Goal: Transaction & Acquisition: Purchase product/service

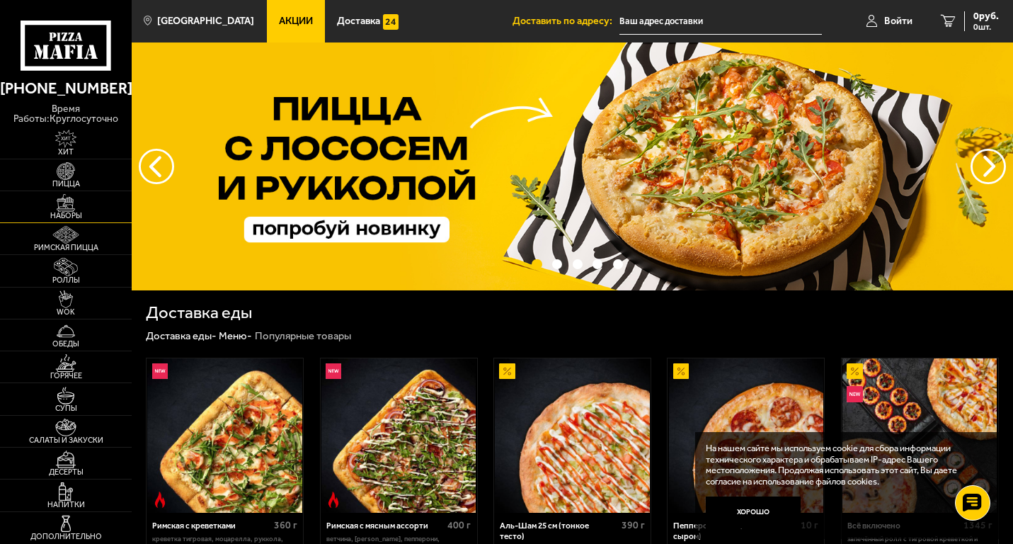
click at [69, 203] on img at bounding box center [65, 203] width 40 height 18
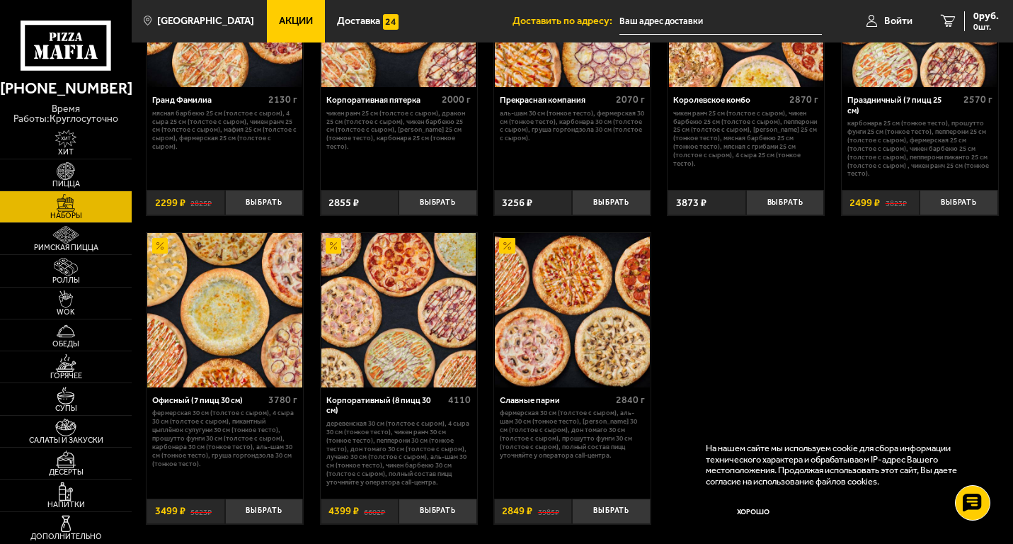
scroll to position [1558, 0]
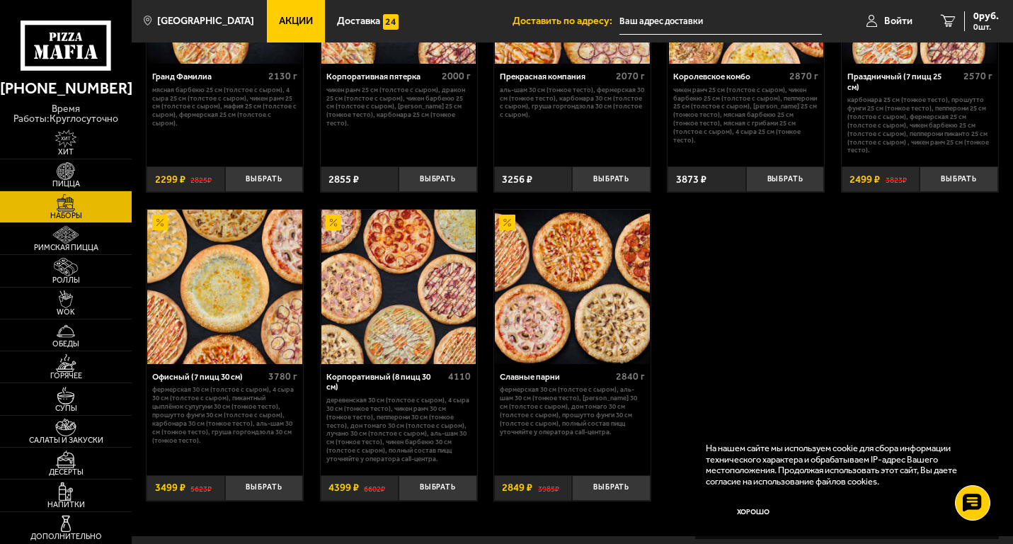
click at [225, 295] on img at bounding box center [224, 287] width 154 height 154
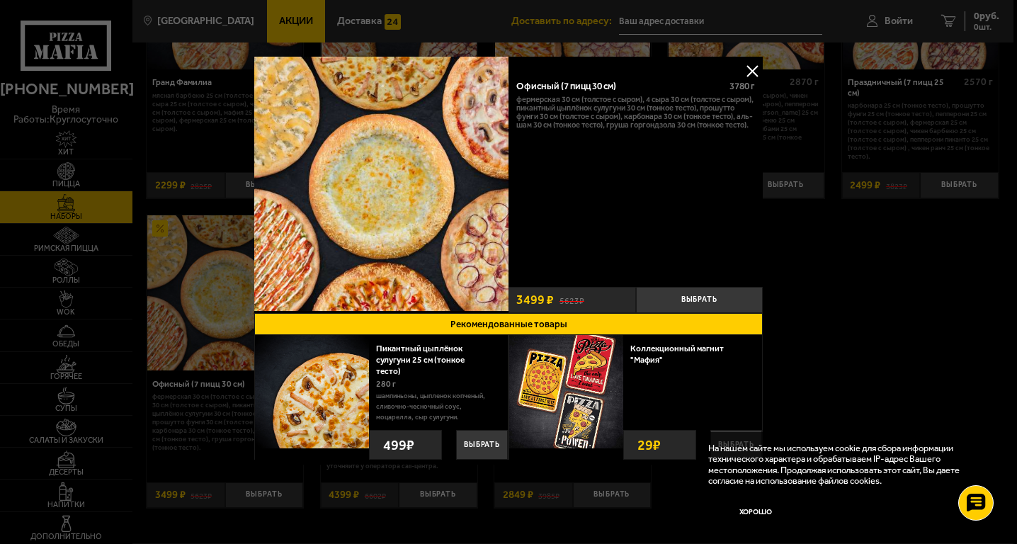
click at [754, 68] on button at bounding box center [751, 70] width 21 height 21
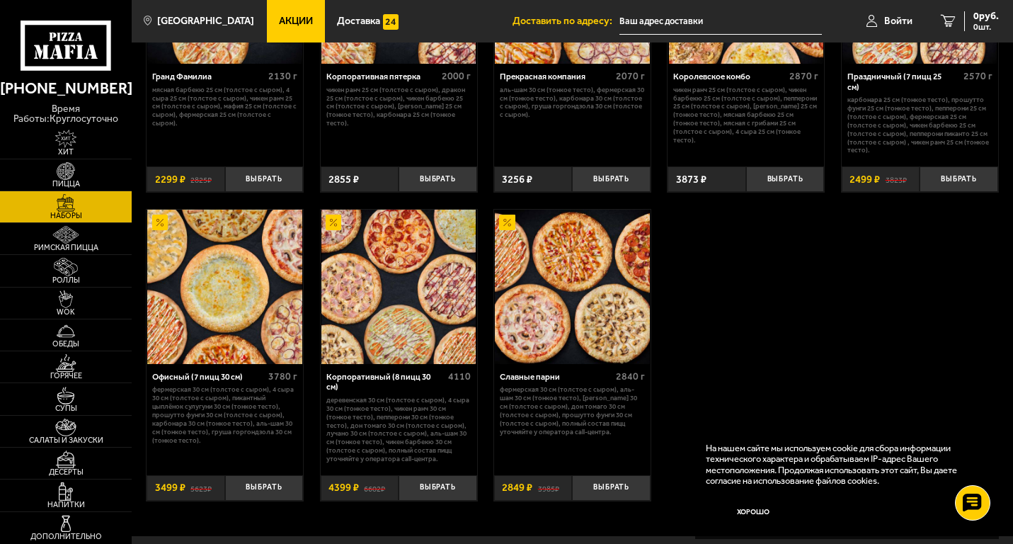
click at [229, 290] on img at bounding box center [224, 287] width 154 height 154
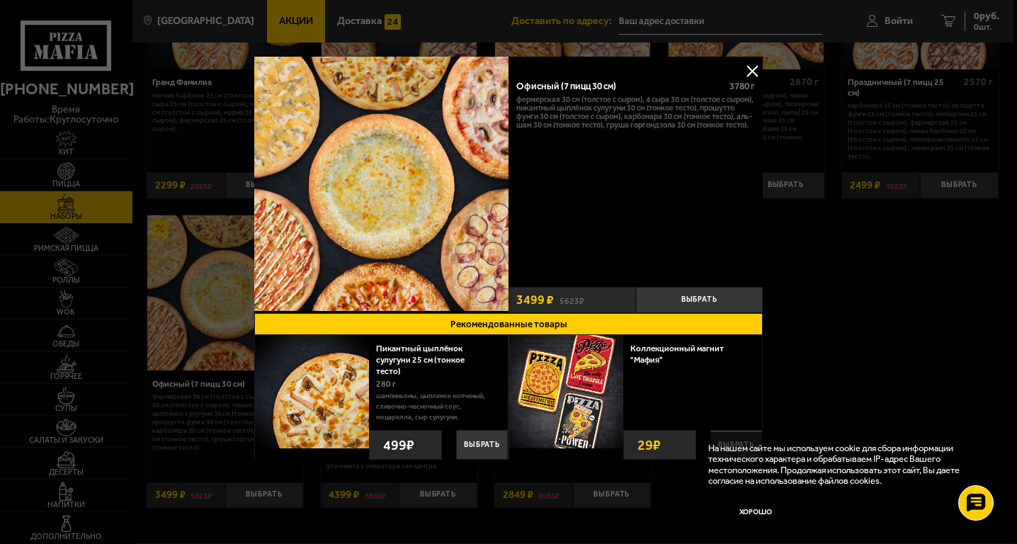
click at [758, 73] on button at bounding box center [751, 70] width 21 height 21
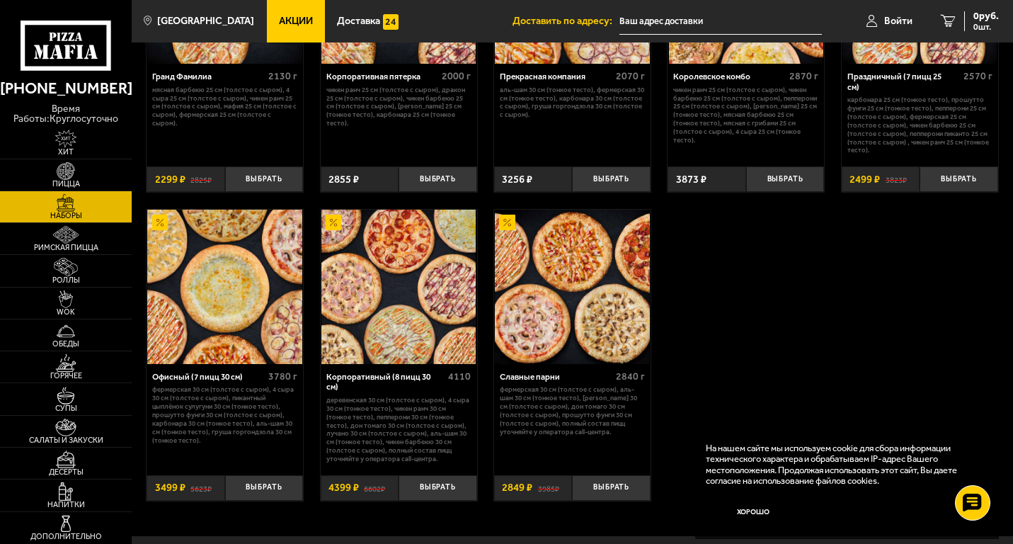
click at [397, 299] on img at bounding box center [399, 287] width 154 height 154
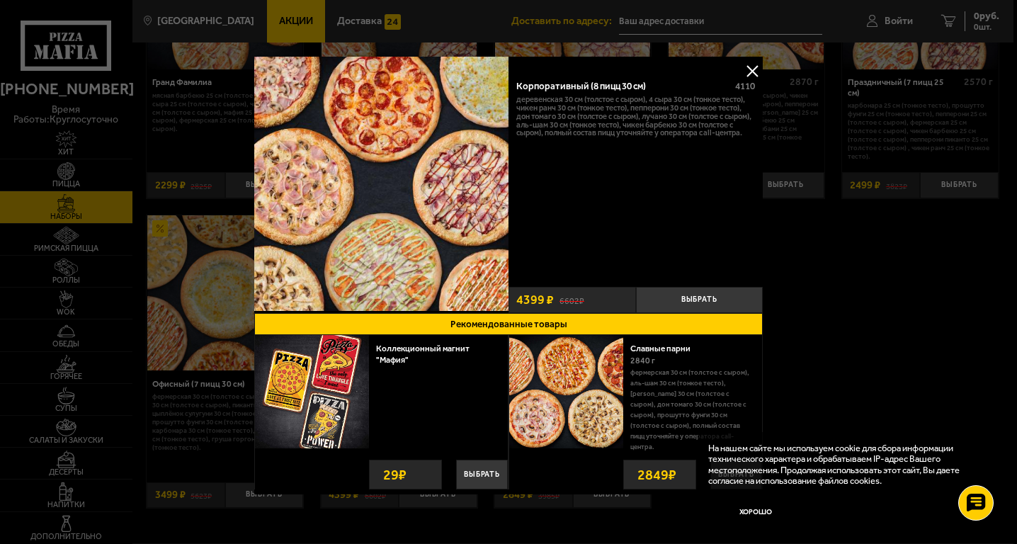
click at [745, 69] on button at bounding box center [751, 70] width 21 height 21
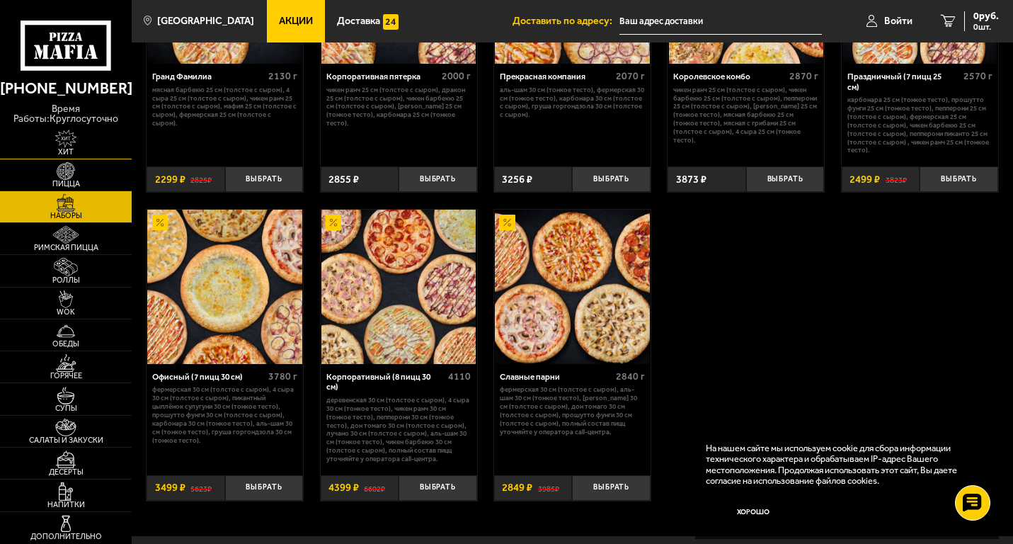
click at [68, 149] on span "Хит" at bounding box center [66, 152] width 132 height 8
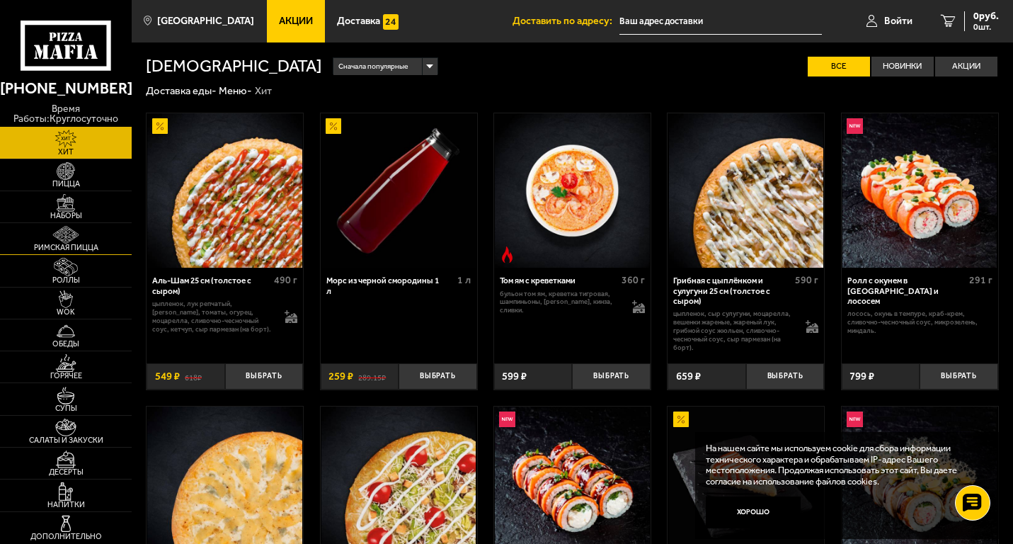
click at [66, 247] on span "Римская пицца" at bounding box center [66, 248] width 132 height 8
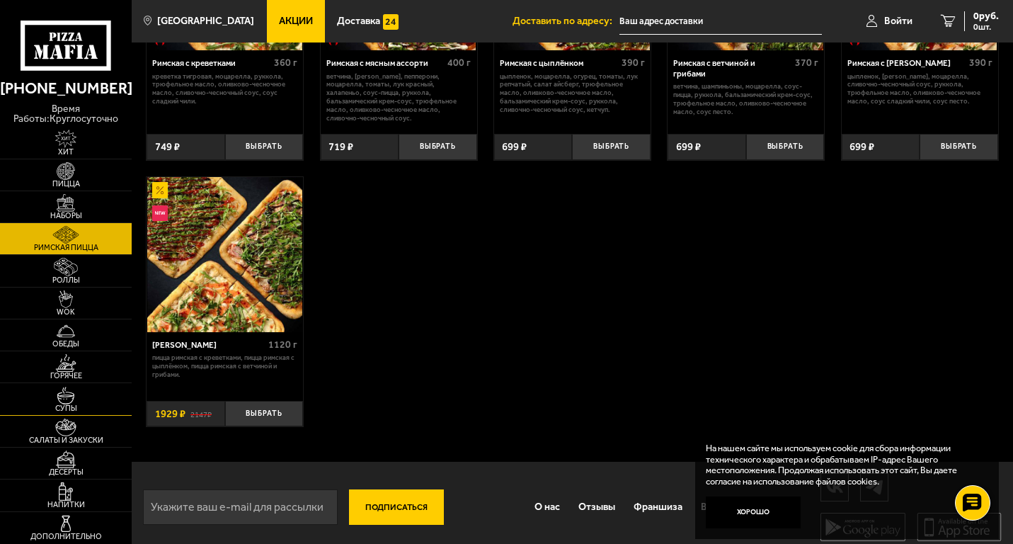
scroll to position [222, 0]
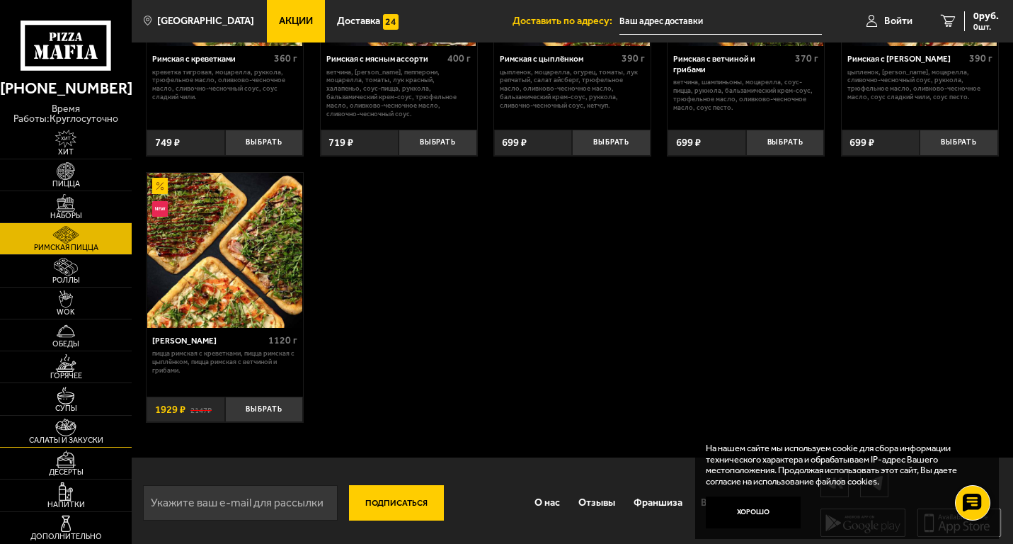
click at [94, 433] on link "Салаты и закуски" at bounding box center [66, 431] width 132 height 31
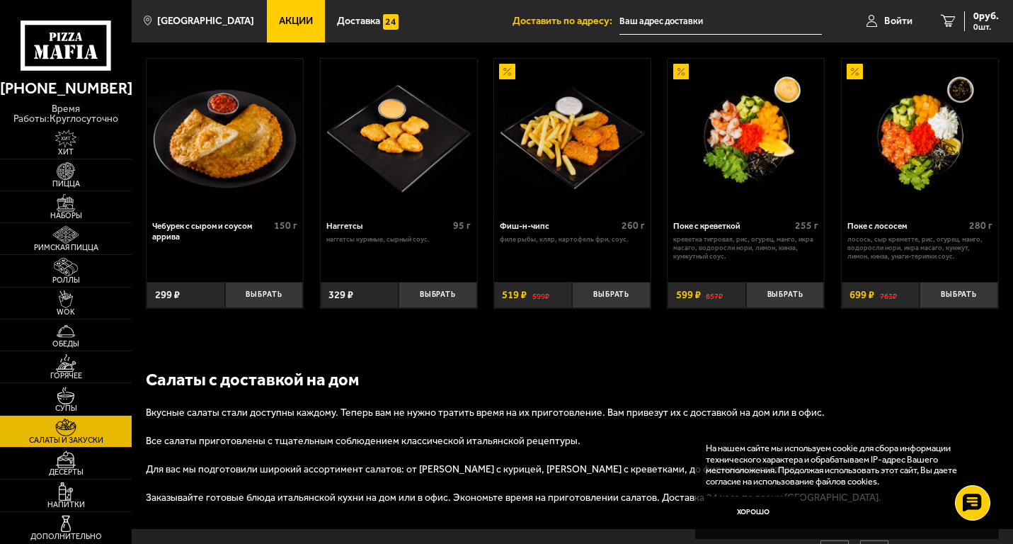
scroll to position [708, 0]
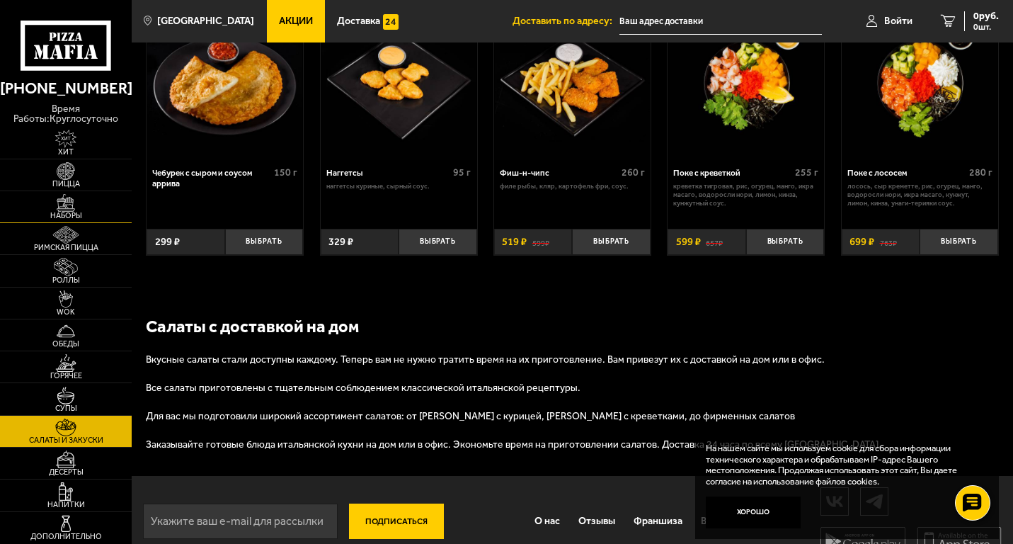
click at [66, 217] on span "Наборы" at bounding box center [66, 216] width 132 height 8
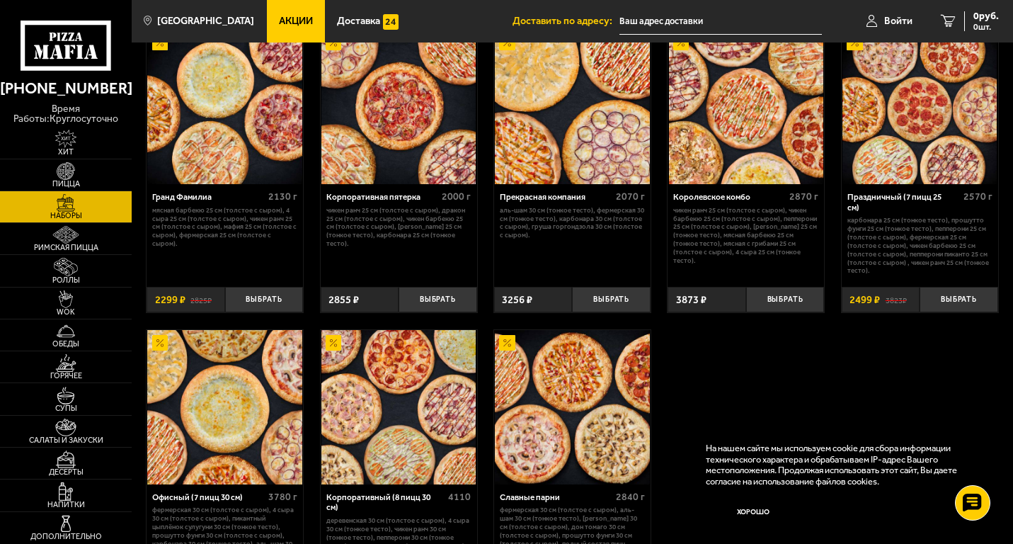
scroll to position [1416, 0]
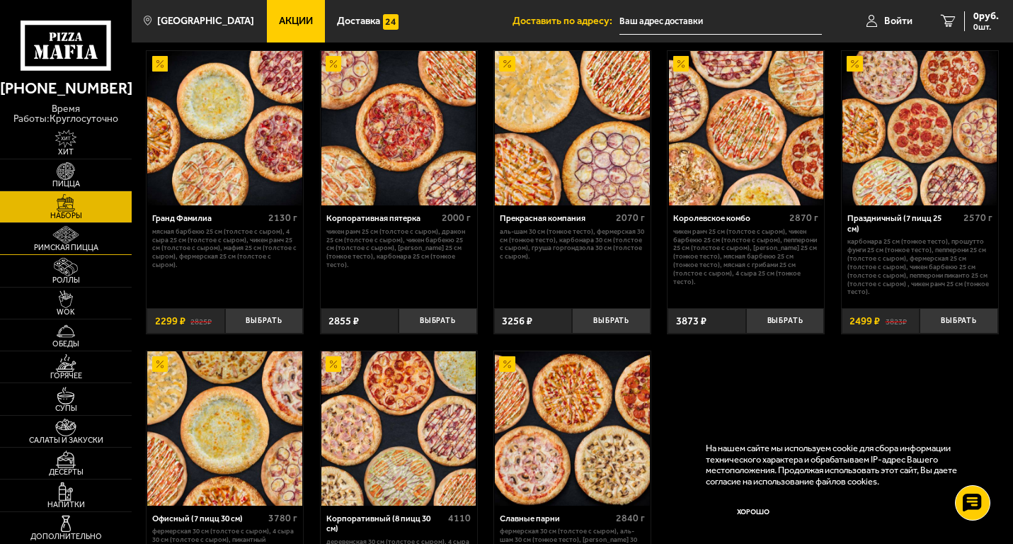
click at [64, 246] on span "Римская пицца" at bounding box center [66, 248] width 132 height 8
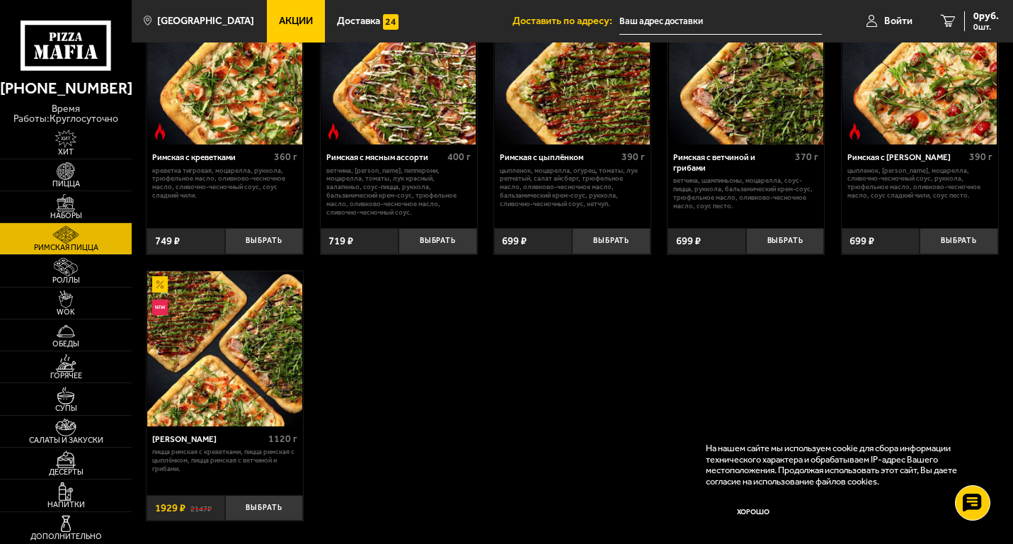
scroll to position [142, 0]
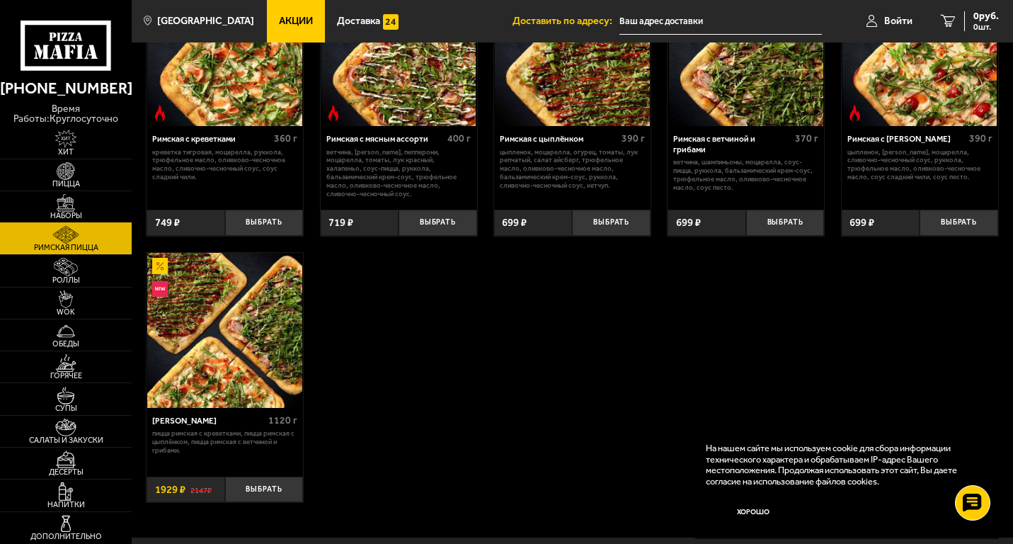
click at [67, 211] on img at bounding box center [65, 203] width 40 height 18
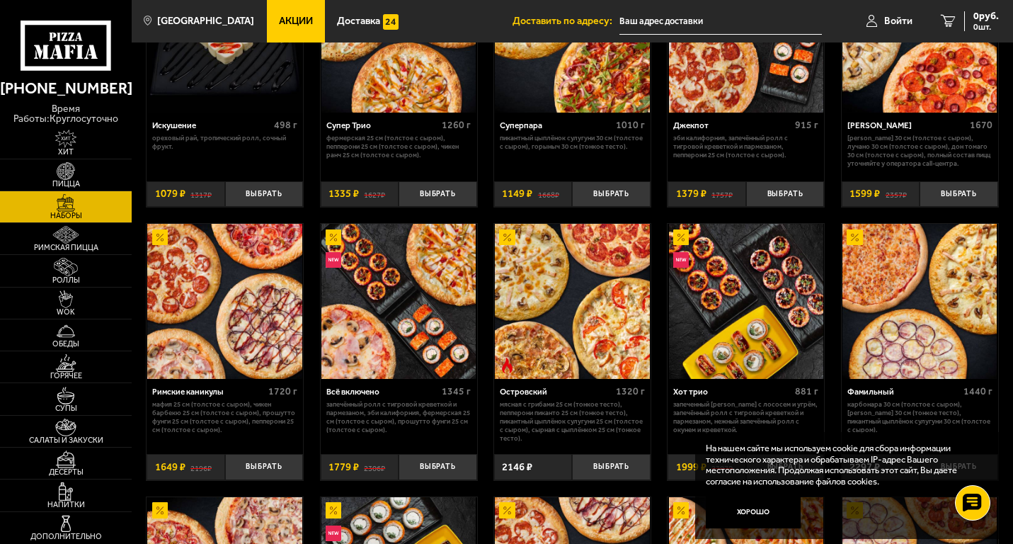
scroll to position [708, 0]
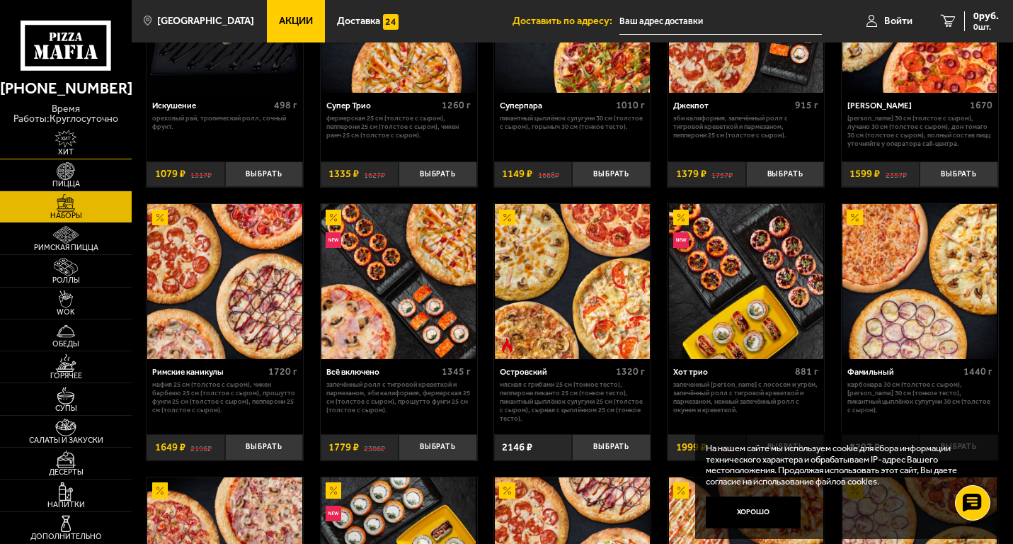
click at [60, 141] on img at bounding box center [65, 139] width 40 height 18
